Goal: Use online tool/utility: Utilize a website feature to perform a specific function

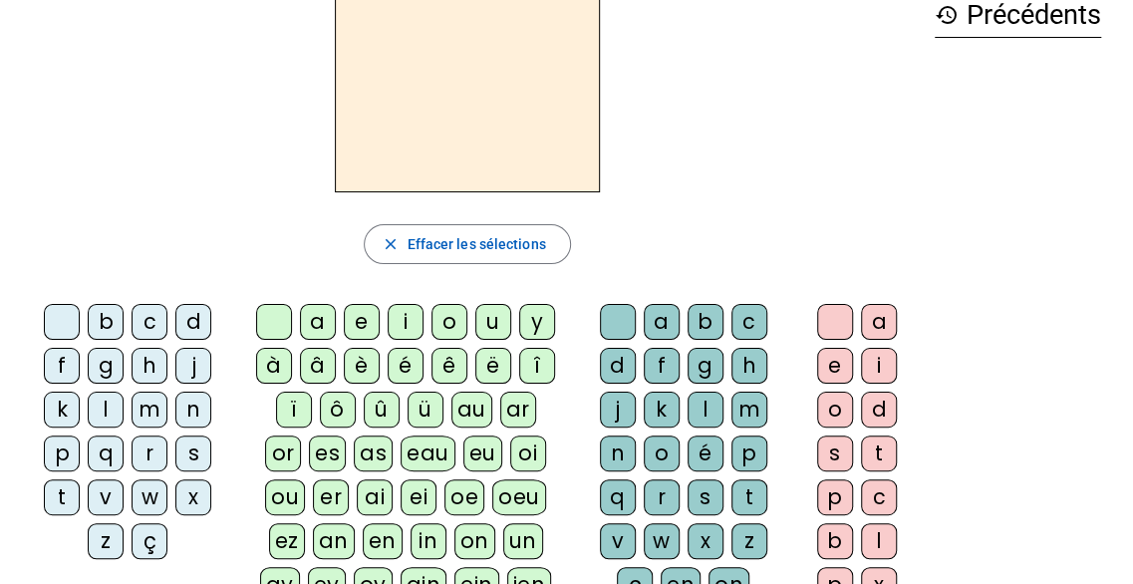
scroll to position [112, 0]
click at [65, 497] on div "t" at bounding box center [62, 496] width 36 height 36
click at [307, 329] on div "a" at bounding box center [318, 321] width 36 height 36
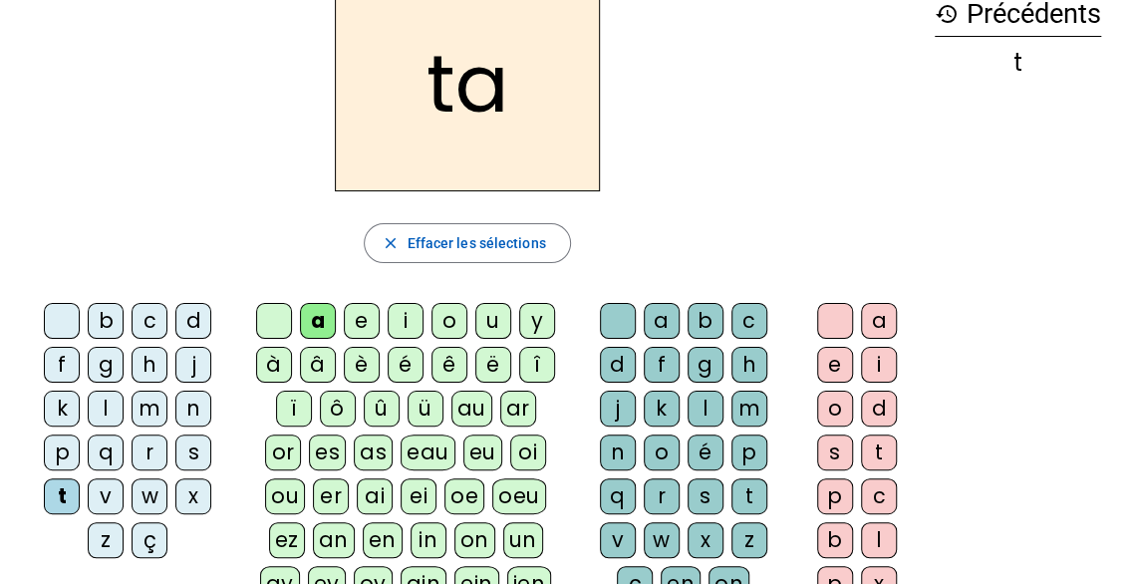
click at [751, 316] on div "c" at bounding box center [749, 321] width 36 height 36
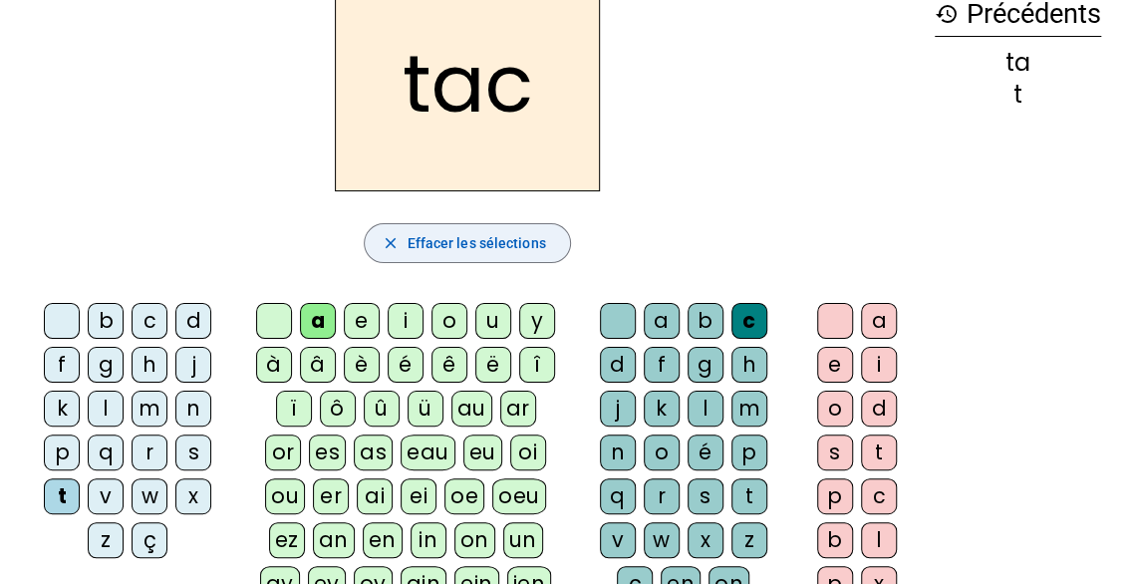
click at [534, 237] on span "Effacer les sélections" at bounding box center [475, 243] width 138 height 24
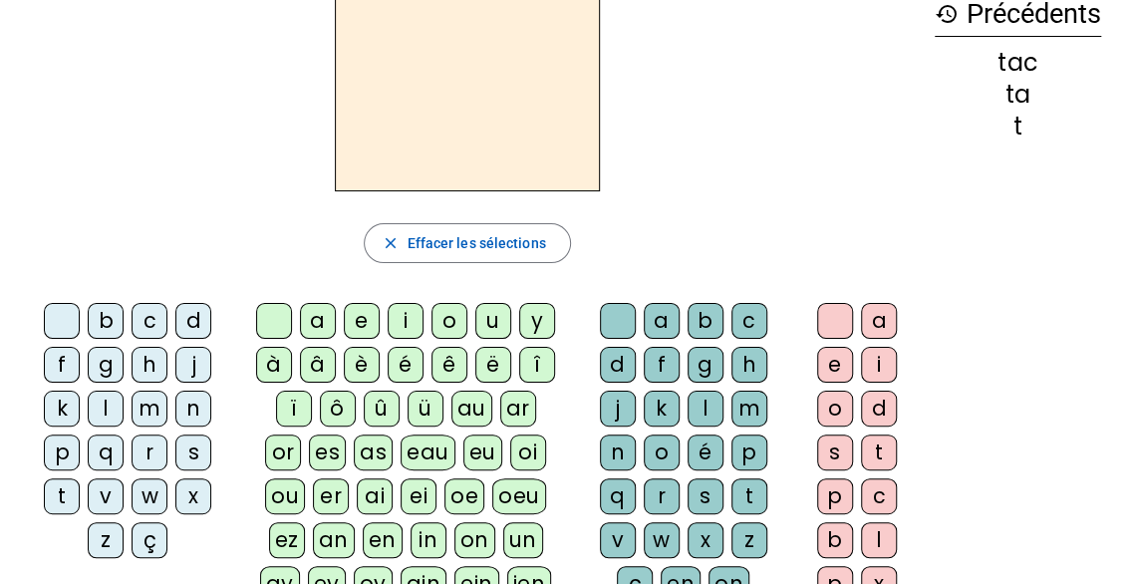
click at [62, 490] on div "t" at bounding box center [62, 496] width 36 height 36
click at [321, 324] on div "a" at bounding box center [318, 321] width 36 height 36
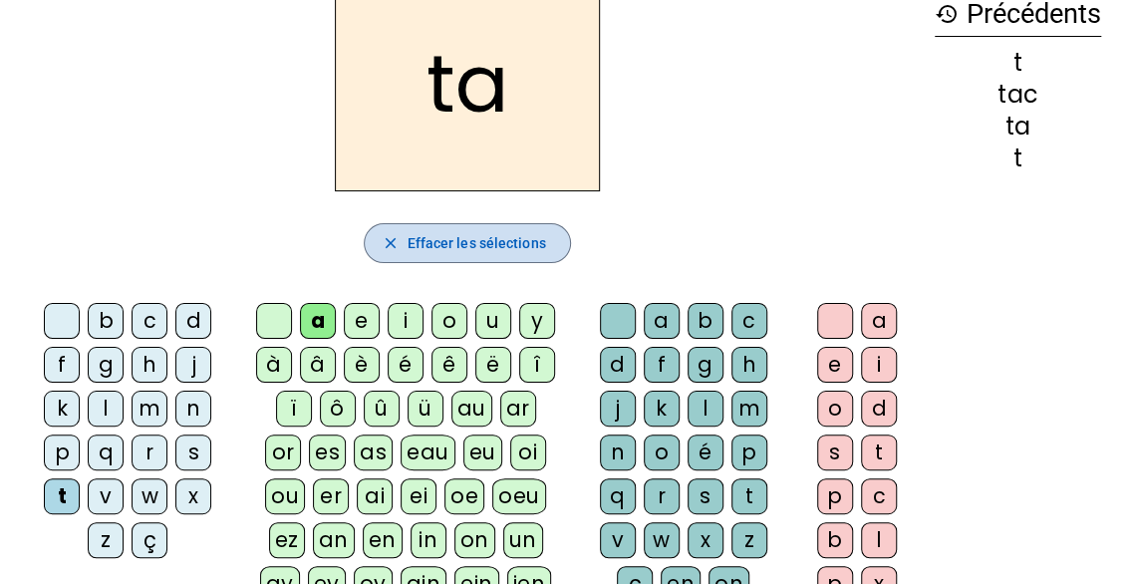
click at [486, 236] on span "Effacer les sélections" at bounding box center [475, 243] width 138 height 24
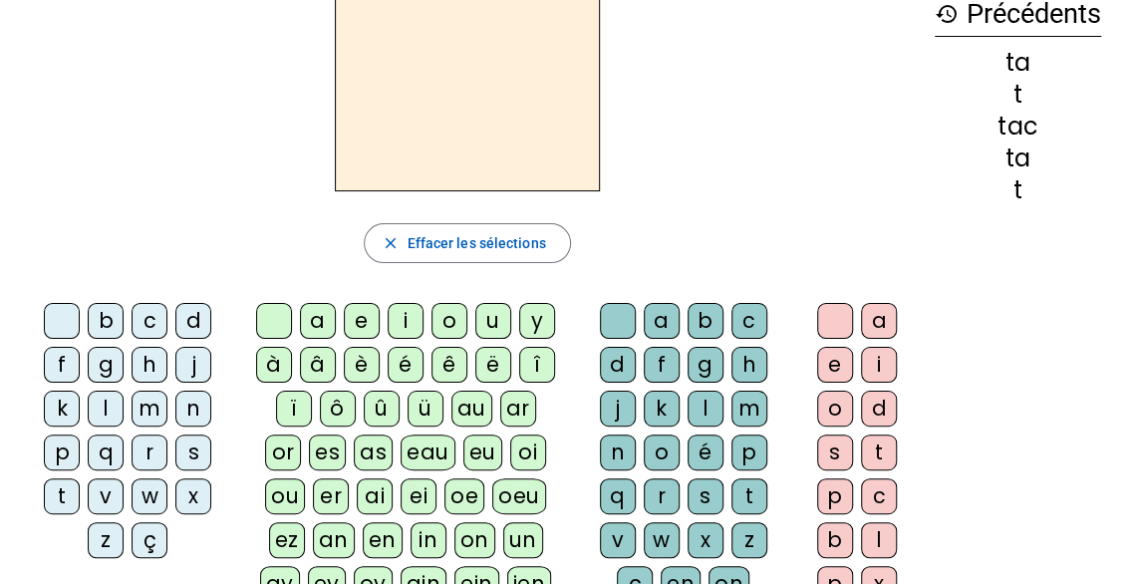
click at [64, 495] on div "t" at bounding box center [62, 496] width 36 height 36
click at [362, 320] on div "e" at bounding box center [362, 321] width 36 height 36
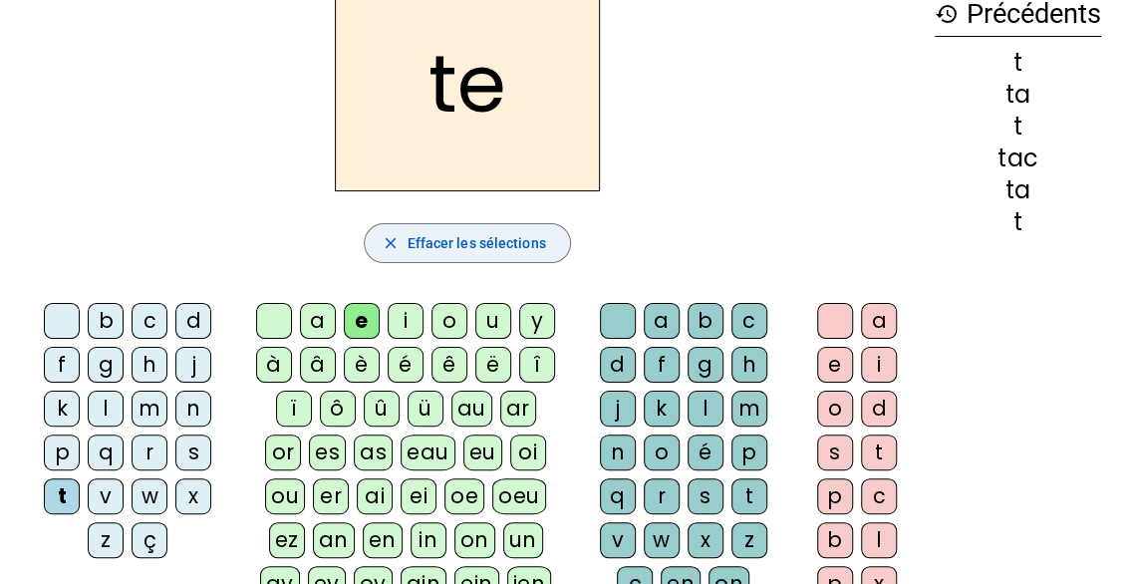
click at [466, 248] on span "Effacer les sélections" at bounding box center [475, 243] width 138 height 24
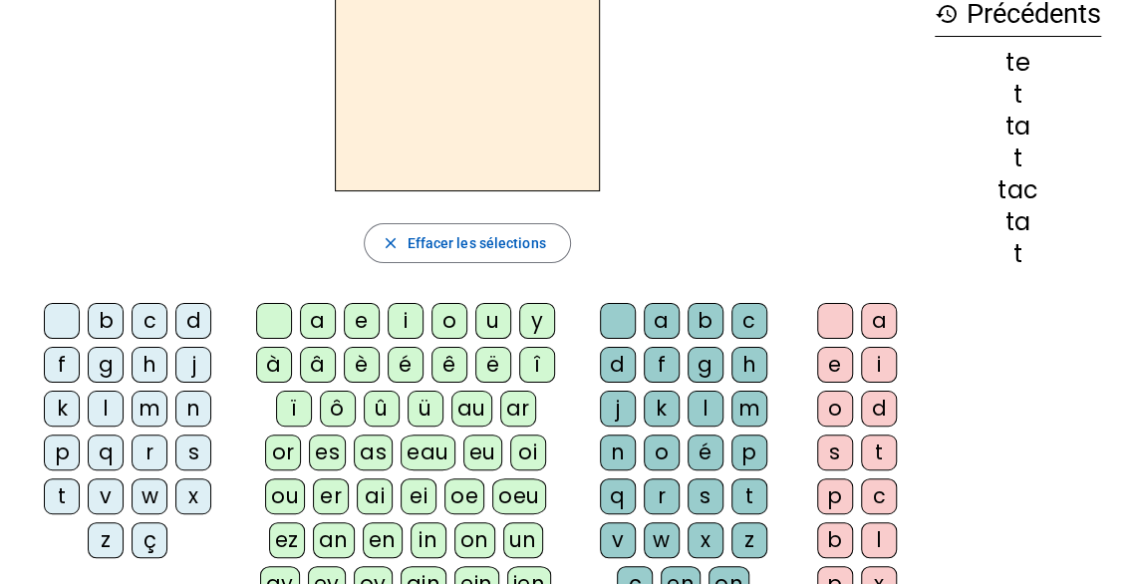
click at [183, 357] on div "j" at bounding box center [193, 365] width 36 height 36
click at [365, 314] on div "e" at bounding box center [362, 321] width 36 height 36
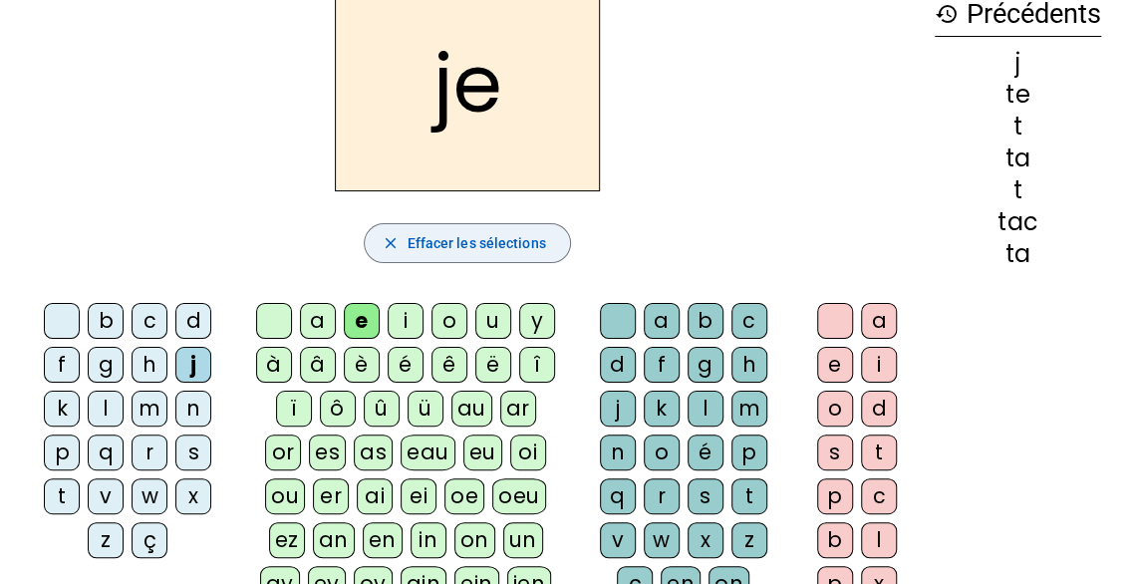
click at [473, 250] on span "Effacer les sélections" at bounding box center [475, 243] width 138 height 24
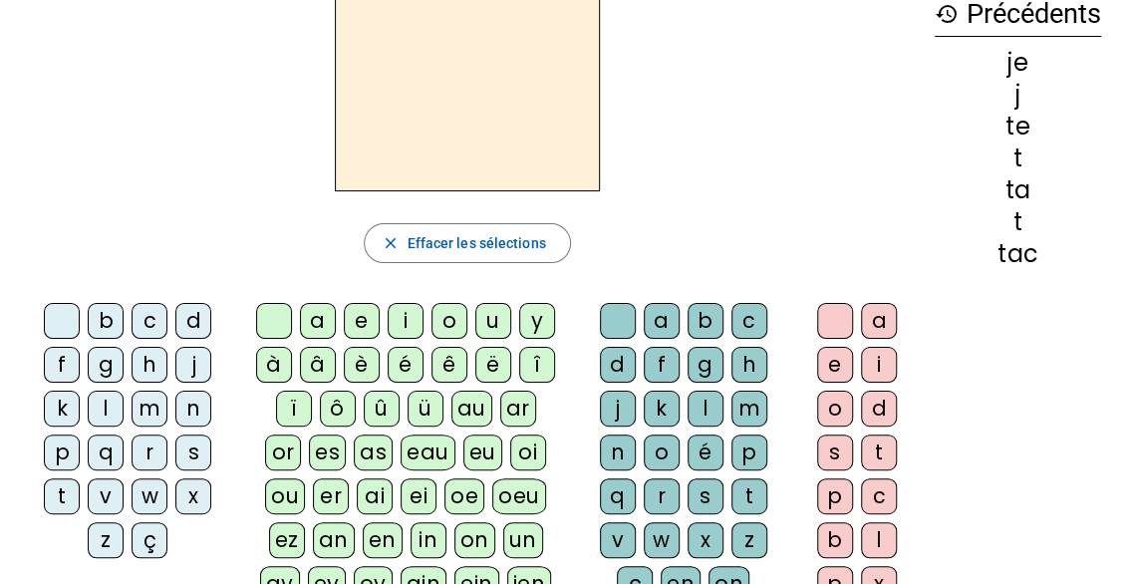
click at [197, 314] on div "d" at bounding box center [193, 321] width 36 height 36
click at [363, 322] on div "e" at bounding box center [362, 321] width 36 height 36
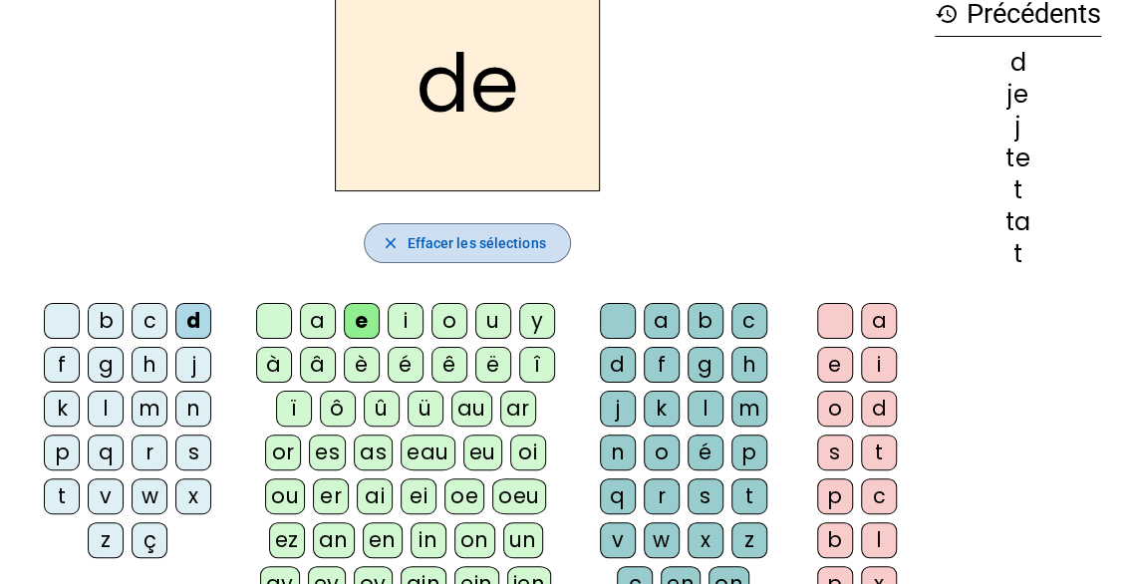
click at [496, 238] on span "Effacer les sélections" at bounding box center [475, 243] width 138 height 24
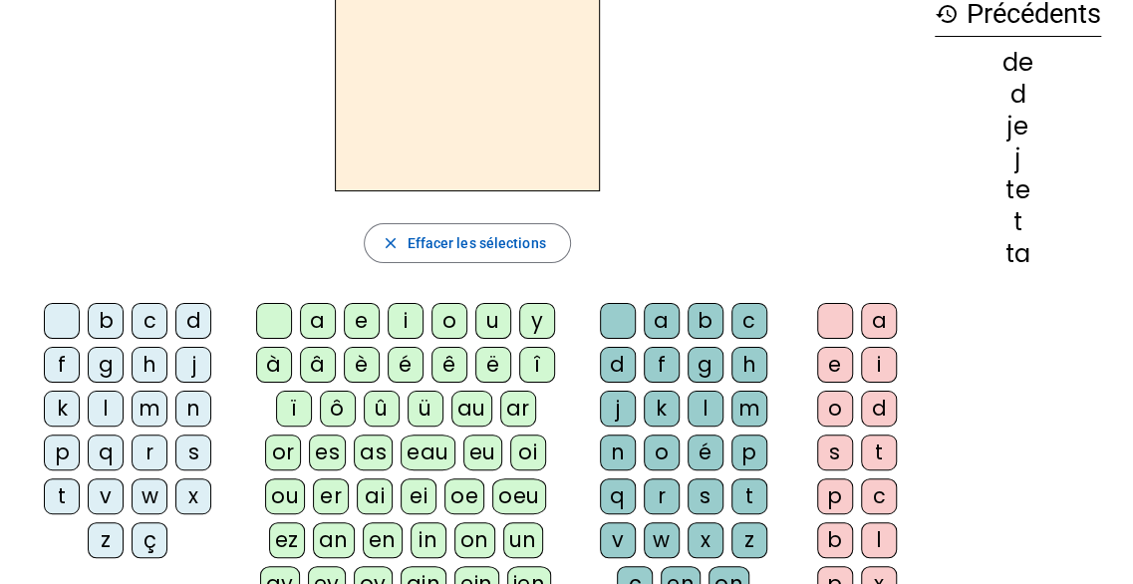
click at [138, 409] on div "m" at bounding box center [149, 408] width 36 height 36
click at [377, 314] on div "e" at bounding box center [362, 321] width 36 height 36
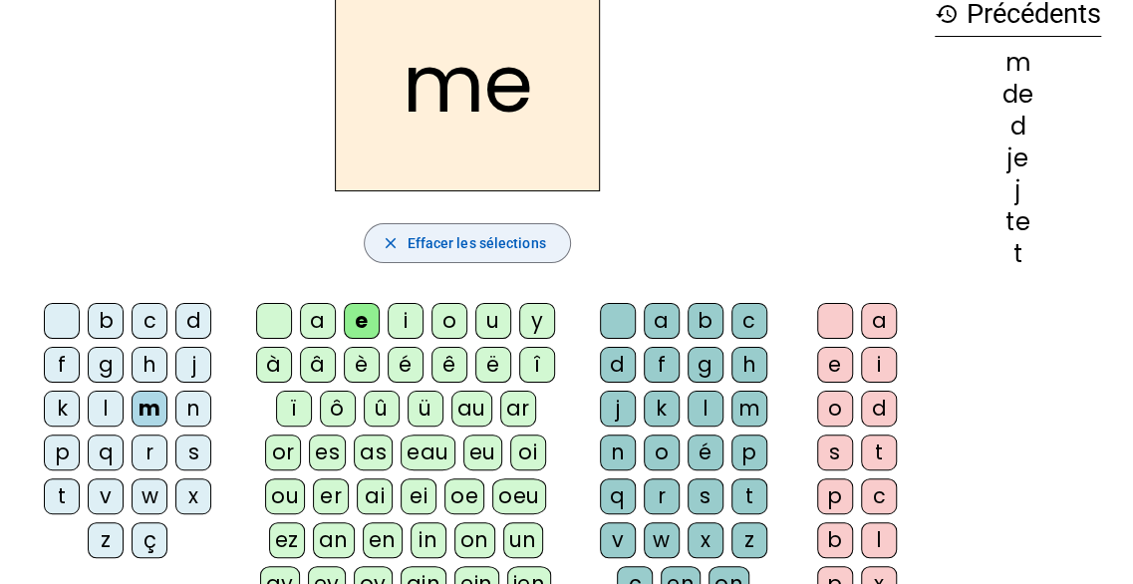
click at [472, 250] on span "Effacer les sélections" at bounding box center [475, 243] width 138 height 24
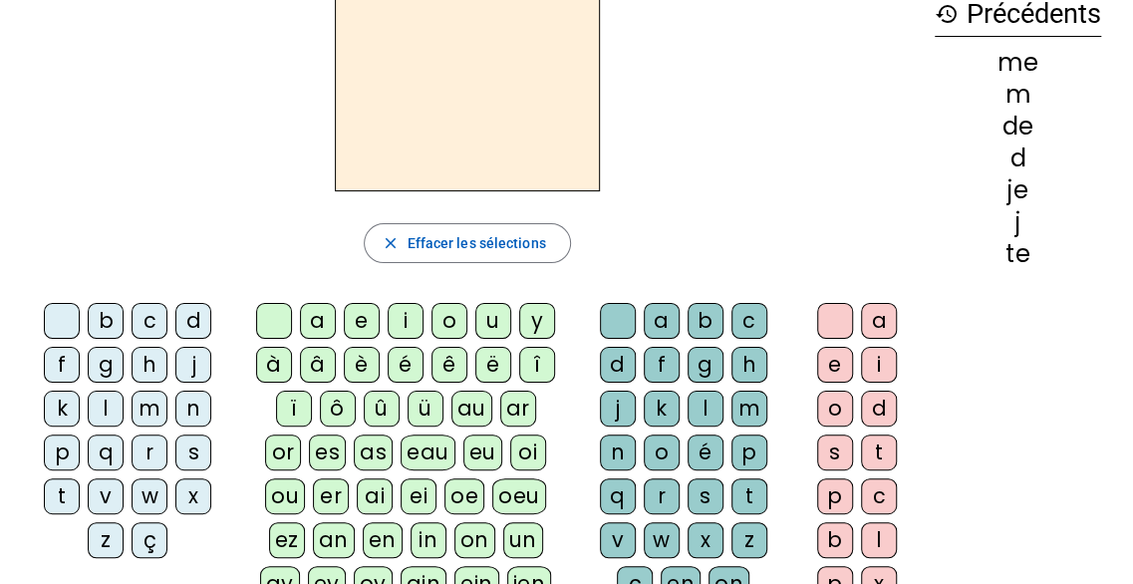
click at [141, 413] on div "m" at bounding box center [149, 408] width 36 height 36
click at [322, 312] on div "a" at bounding box center [318, 321] width 36 height 36
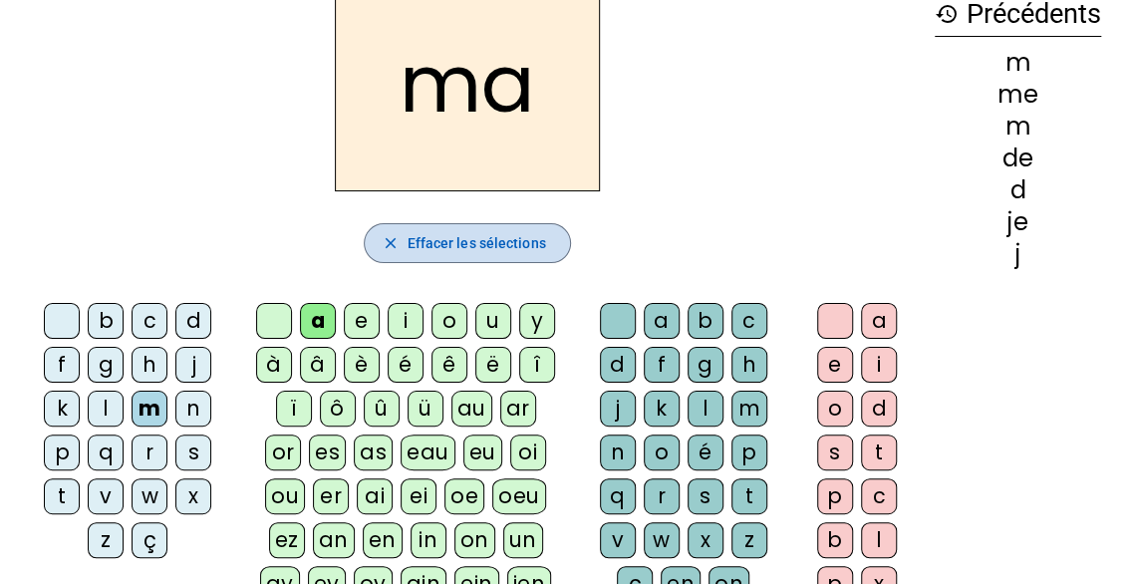
click at [470, 241] on span "Effacer les sélections" at bounding box center [475, 243] width 138 height 24
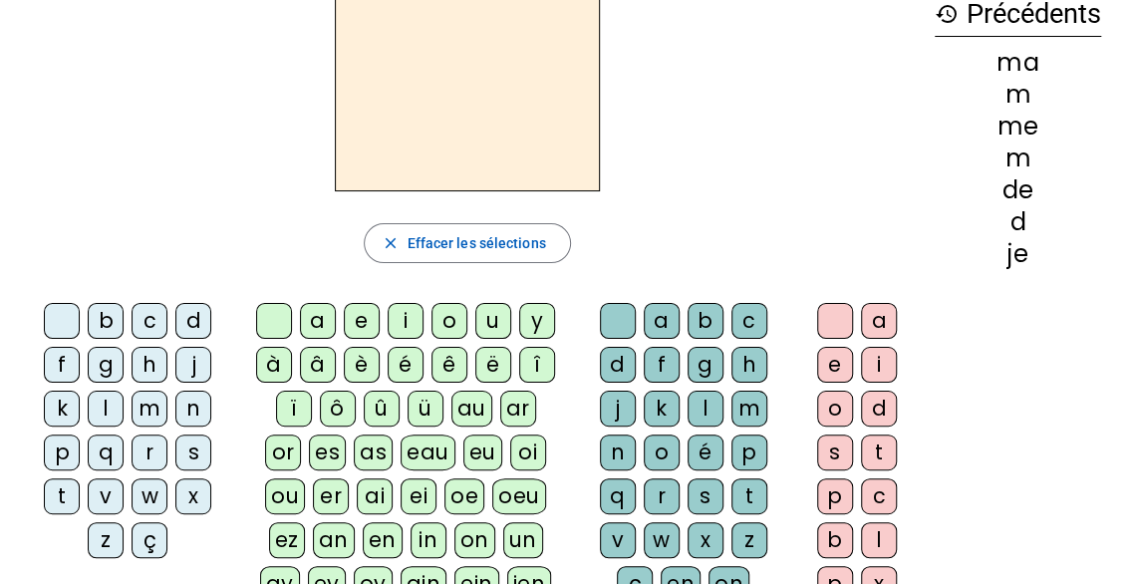
click at [104, 403] on div "l" at bounding box center [106, 408] width 36 height 36
click at [312, 322] on div "a" at bounding box center [318, 321] width 36 height 36
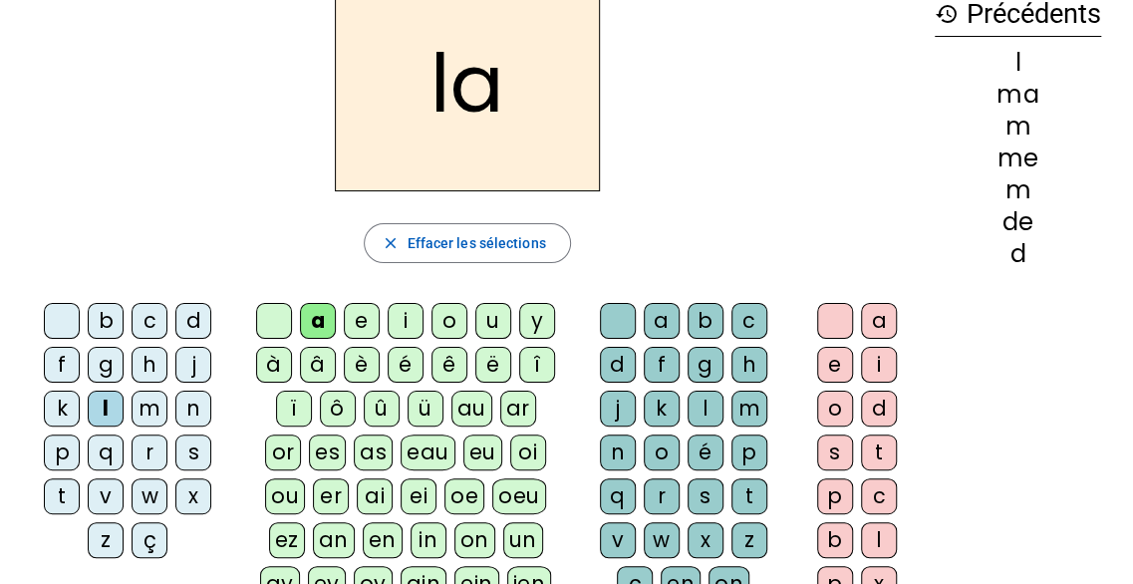
click at [746, 324] on div "c" at bounding box center [749, 321] width 36 height 36
